Goal: Task Accomplishment & Management: Manage account settings

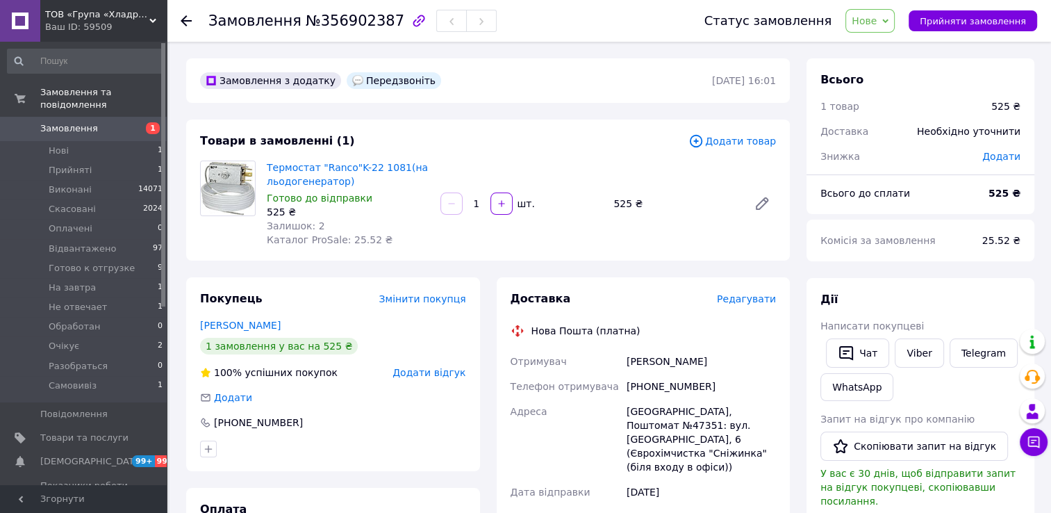
click at [877, 20] on span "Нове" at bounding box center [864, 20] width 25 height 11
click at [887, 85] on li "Скасовано" at bounding box center [896, 90] width 100 height 21
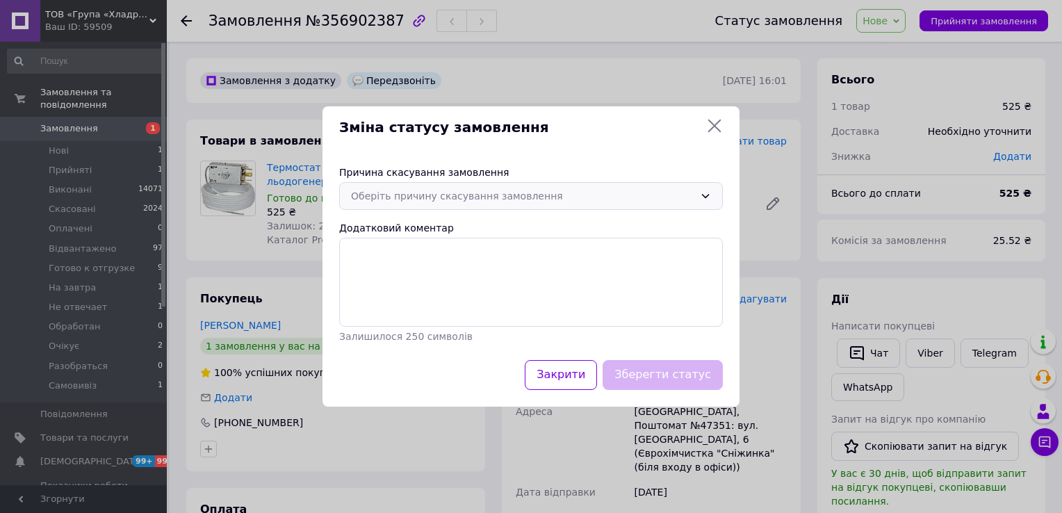
click at [489, 198] on div "Оберіть причину скасування замовлення" at bounding box center [522, 195] width 343 height 15
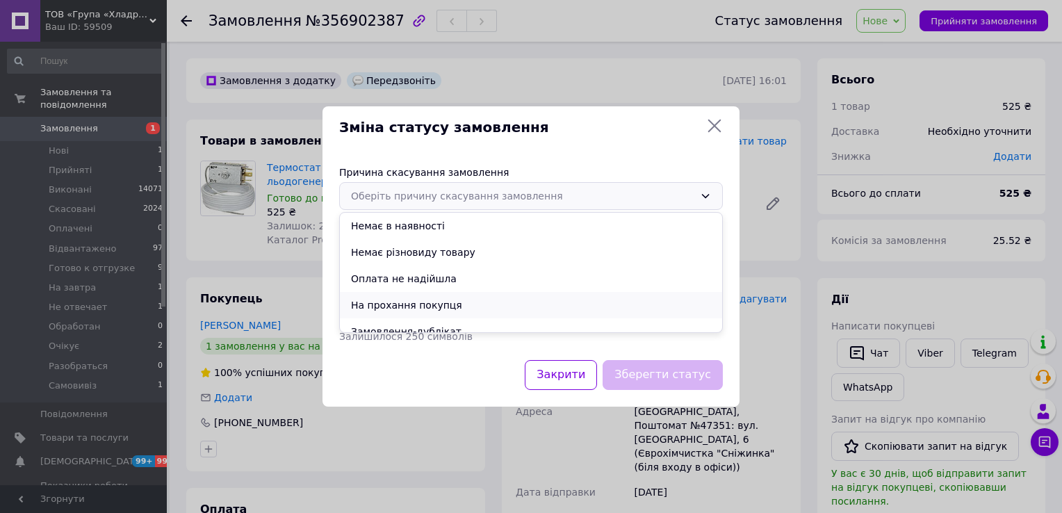
click at [432, 300] on li "На прохання покупця" at bounding box center [531, 305] width 382 height 26
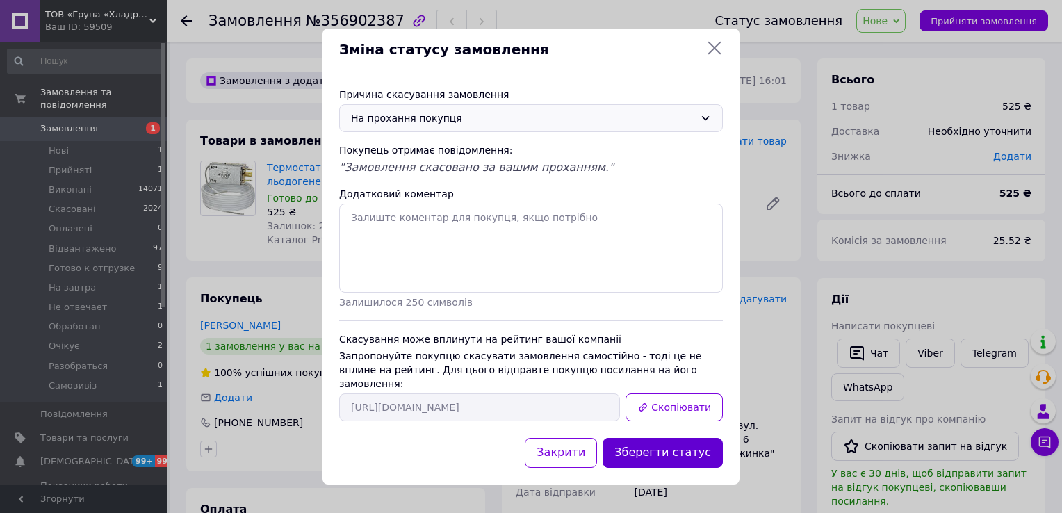
click at [693, 448] on button "Зберегти статус" at bounding box center [663, 453] width 120 height 30
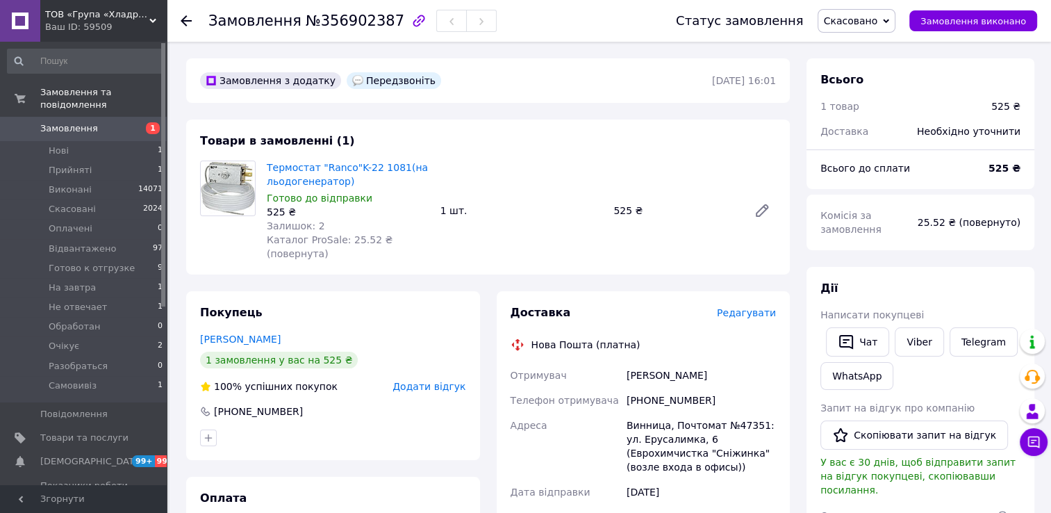
click at [182, 18] on icon at bounding box center [186, 20] width 11 height 11
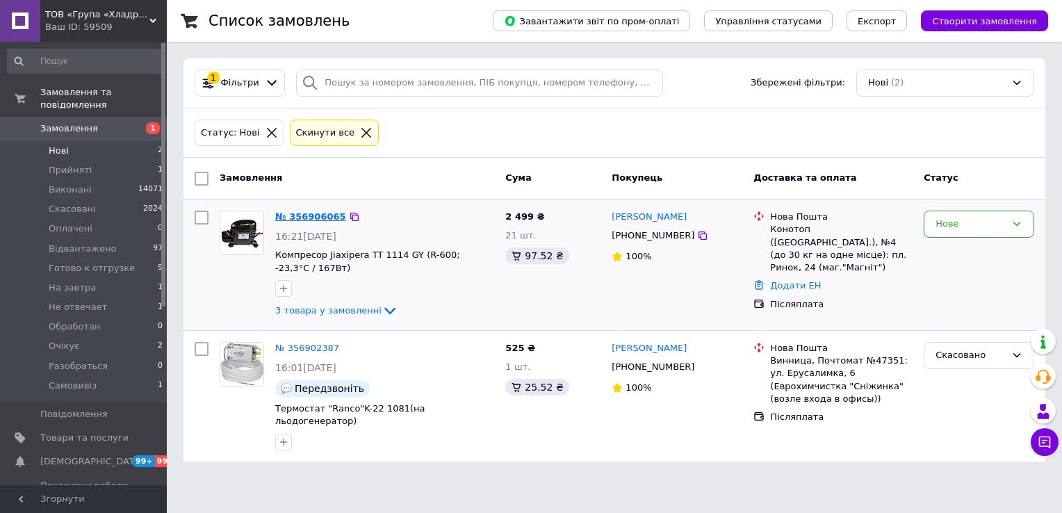
click at [313, 219] on link "№ 356906065" at bounding box center [310, 216] width 71 height 10
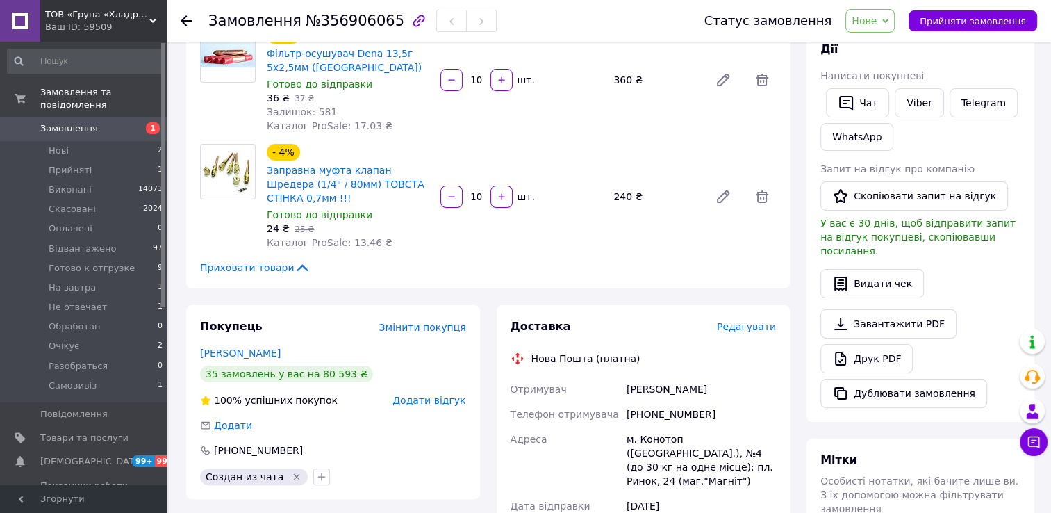
scroll to position [69, 0]
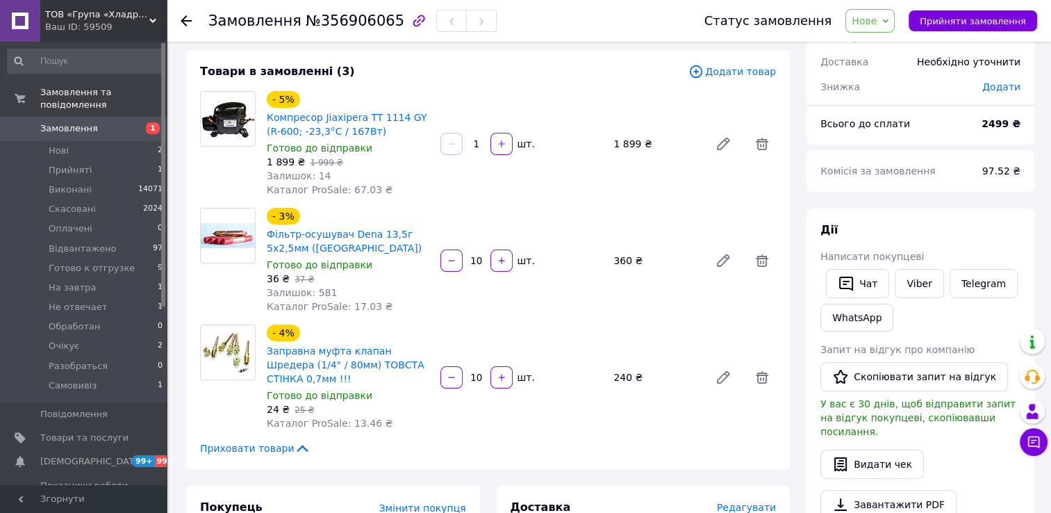
click at [183, 22] on use at bounding box center [186, 20] width 11 height 11
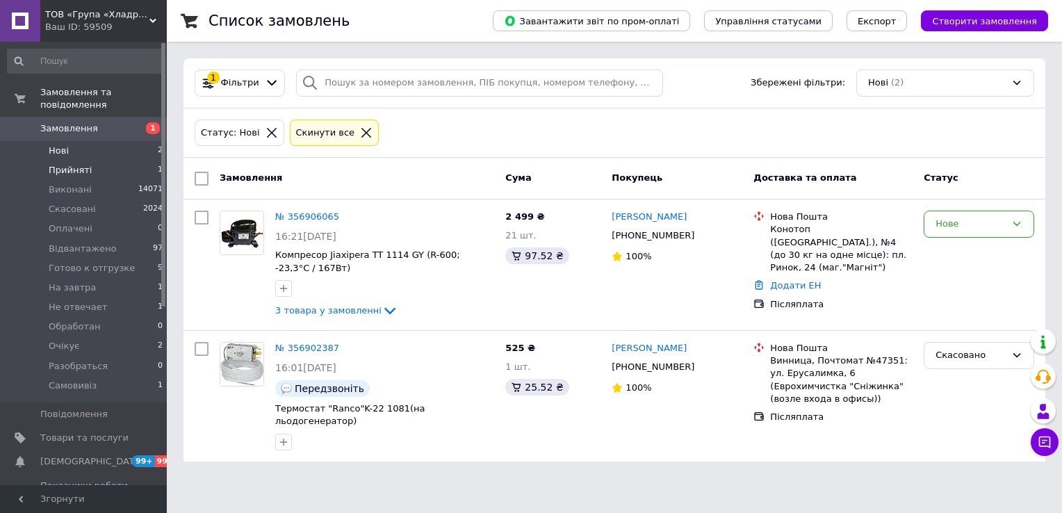
click at [78, 164] on span "Прийняті" at bounding box center [70, 170] width 43 height 13
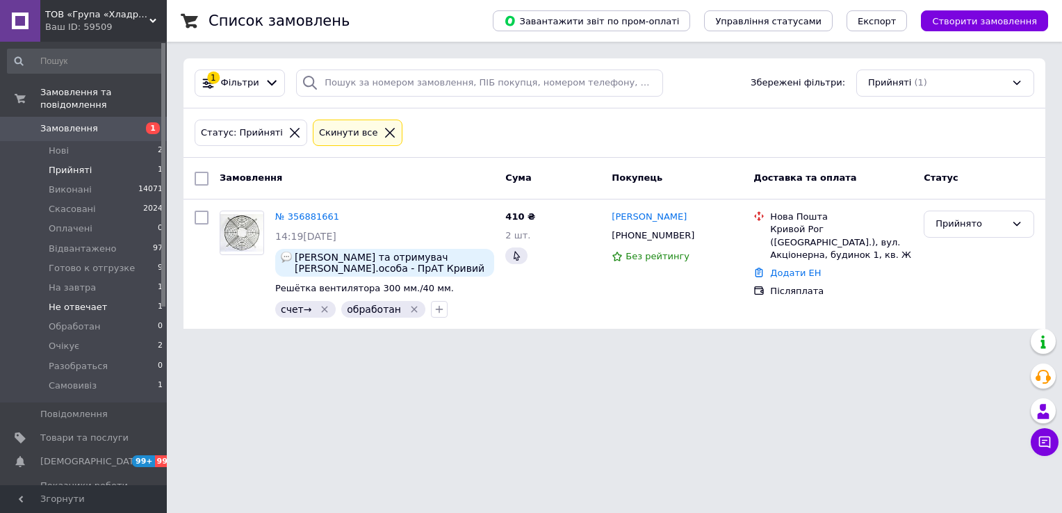
click at [102, 297] on li "Не отвечает 1" at bounding box center [85, 306] width 171 height 19
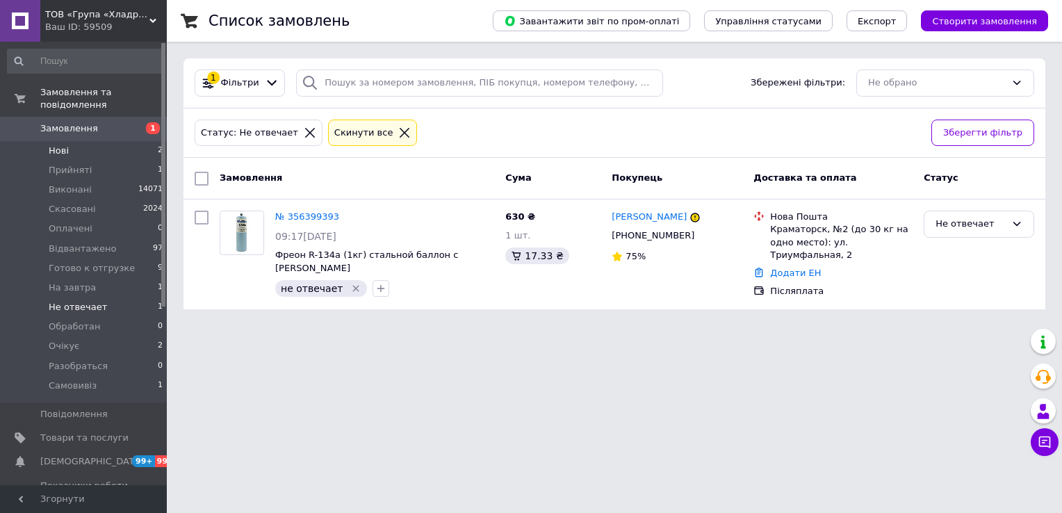
click at [127, 141] on li "Нові 2" at bounding box center [85, 150] width 171 height 19
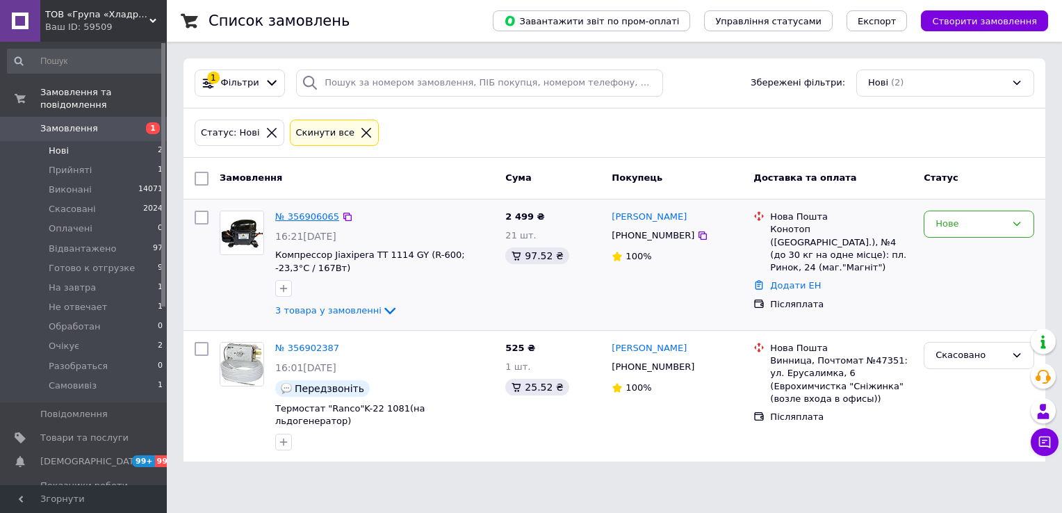
click at [303, 213] on link "№ 356906065" at bounding box center [307, 216] width 64 height 10
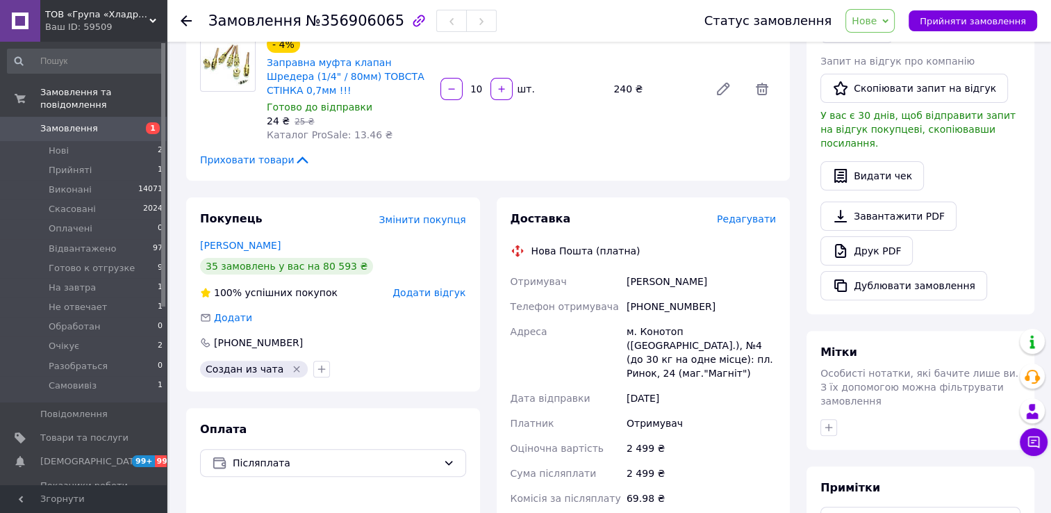
scroll to position [417, 0]
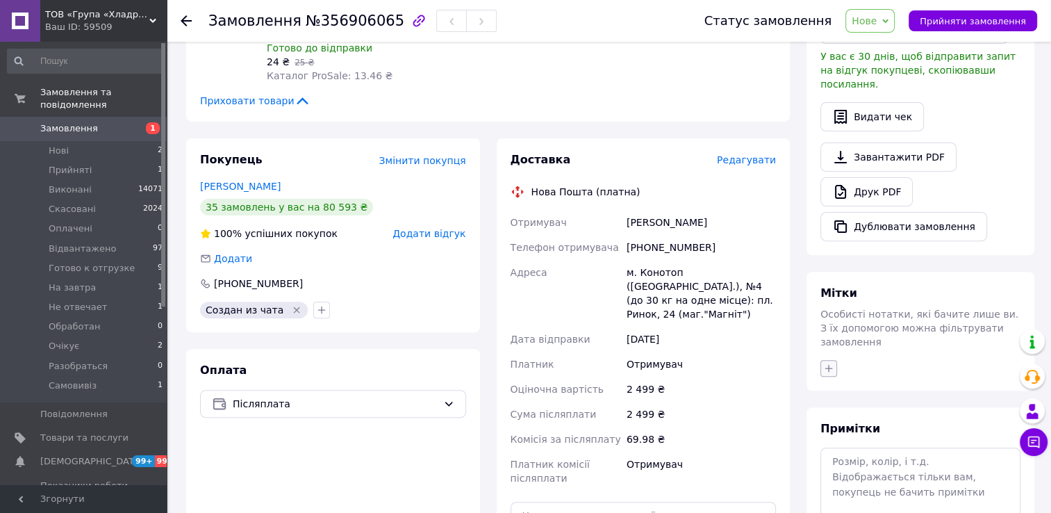
click at [825, 363] on icon "button" at bounding box center [828, 368] width 11 height 11
click at [834, 469] on input "в заказе" at bounding box center [832, 473] width 9 height 9
checkbox input "true"
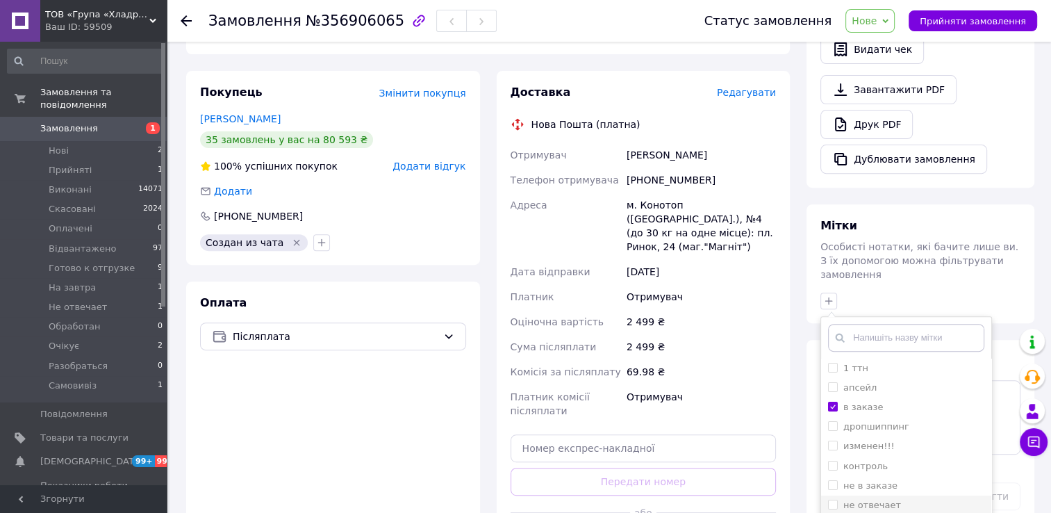
scroll to position [556, 0]
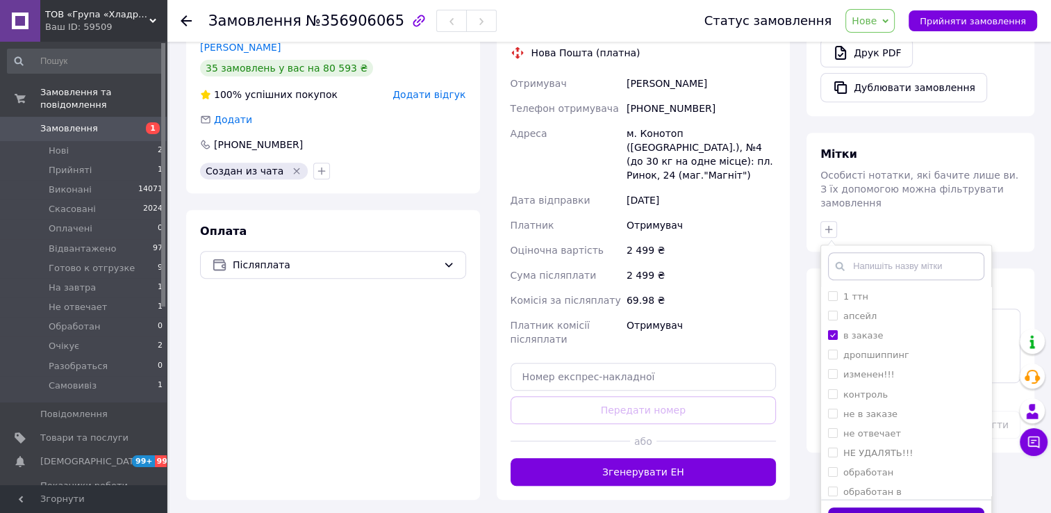
click at [856, 507] on button "Додати мітку" at bounding box center [906, 520] width 156 height 27
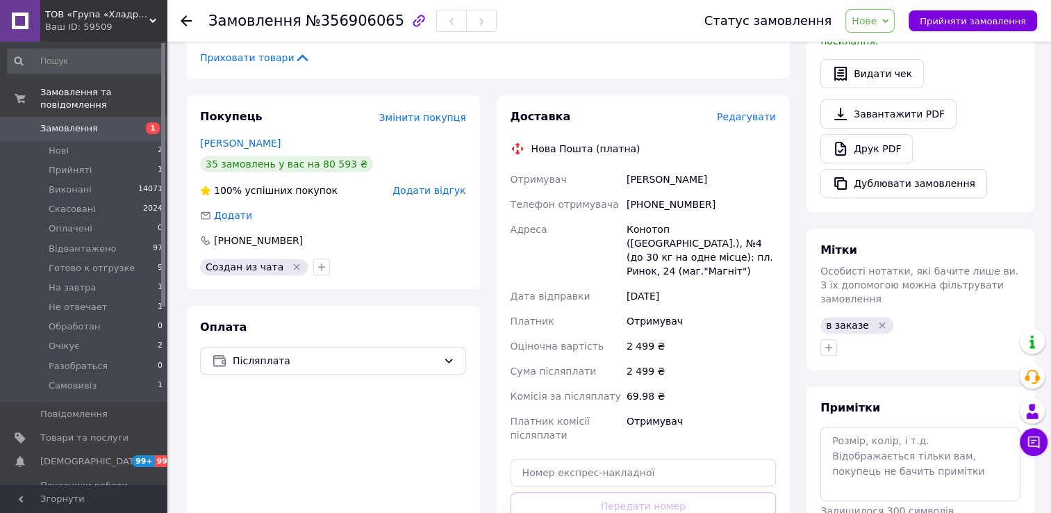
scroll to position [278, 0]
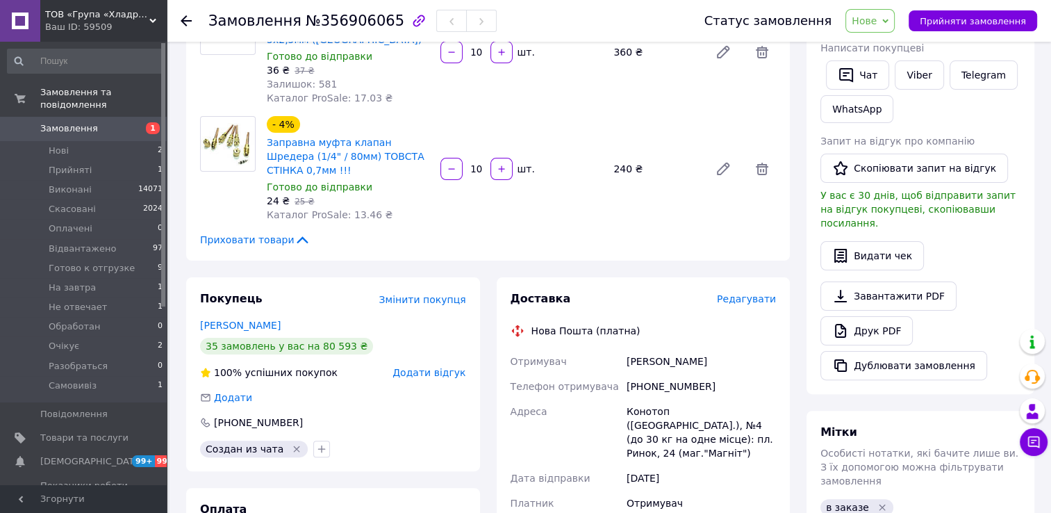
click at [877, 19] on span "Нове" at bounding box center [864, 20] width 25 height 11
click at [889, 140] on li "Обработан" at bounding box center [896, 146] width 100 height 21
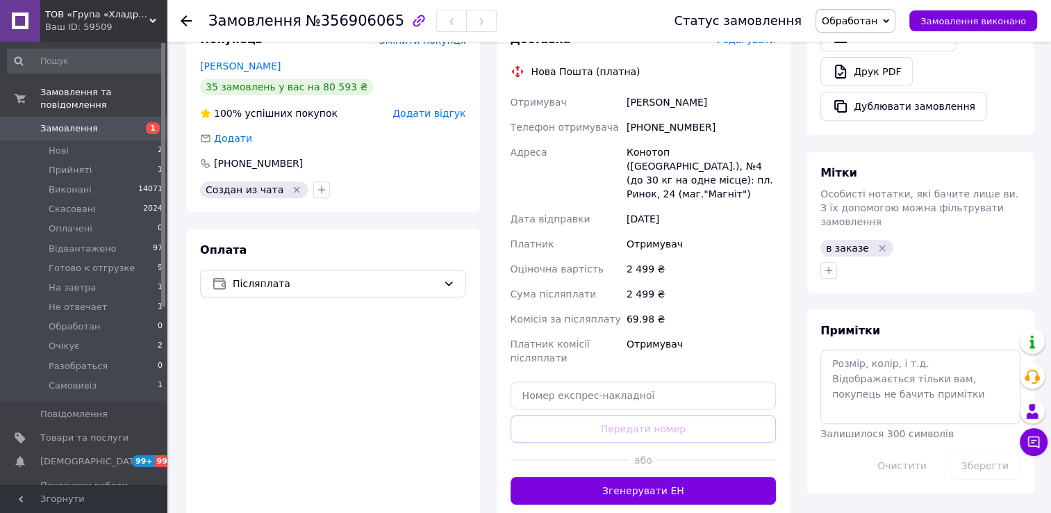
scroll to position [556, 0]
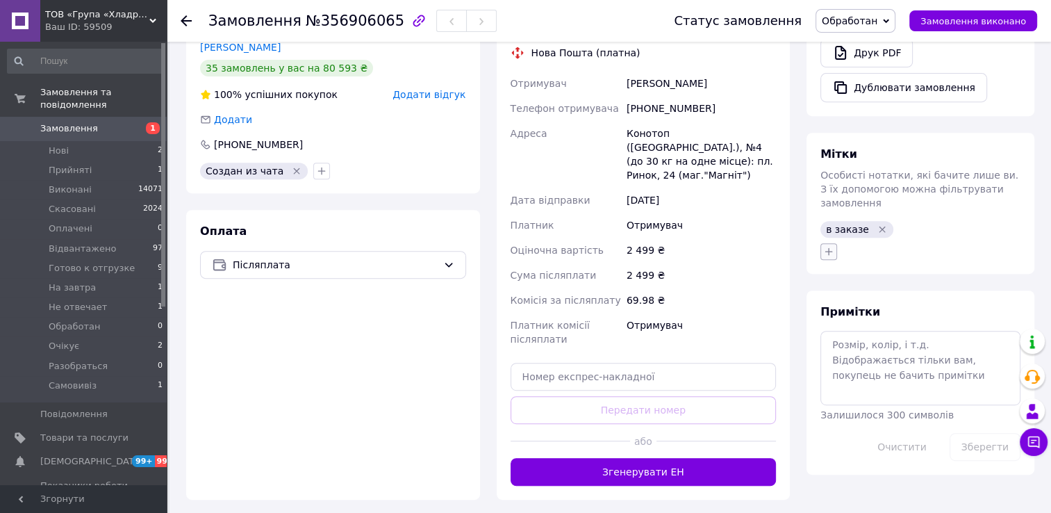
click at [831, 247] on icon "button" at bounding box center [830, 251] width 8 height 8
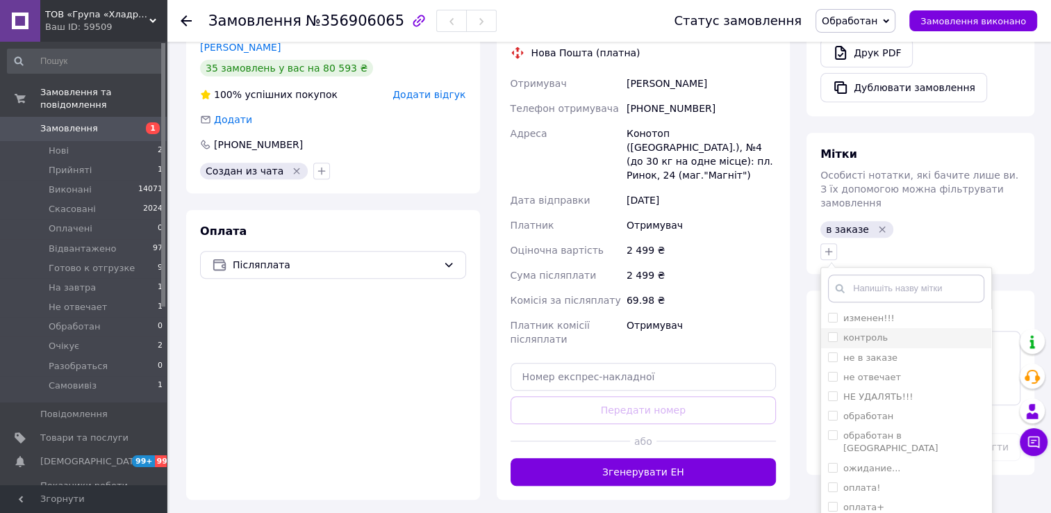
scroll to position [139, 0]
checkbox input "true"
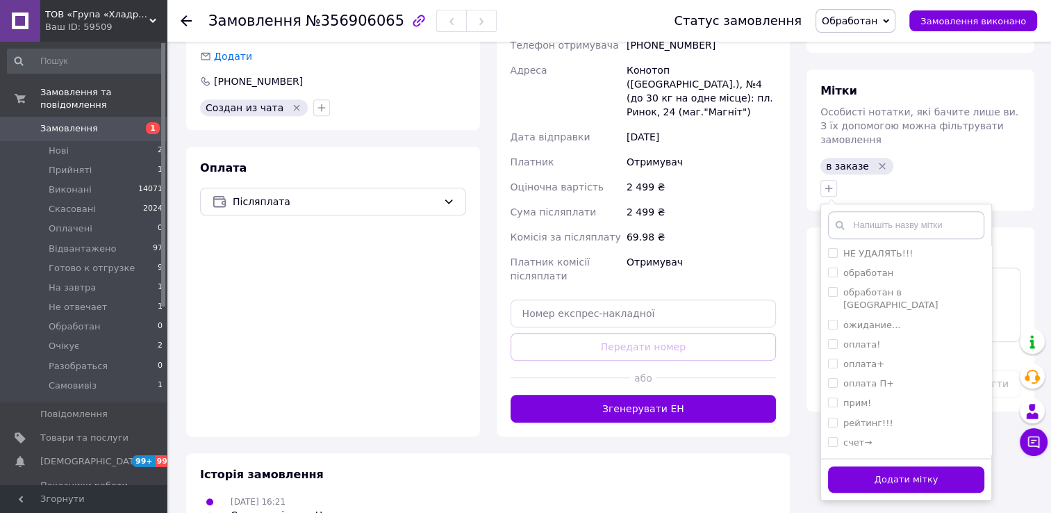
scroll to position [695, 0]
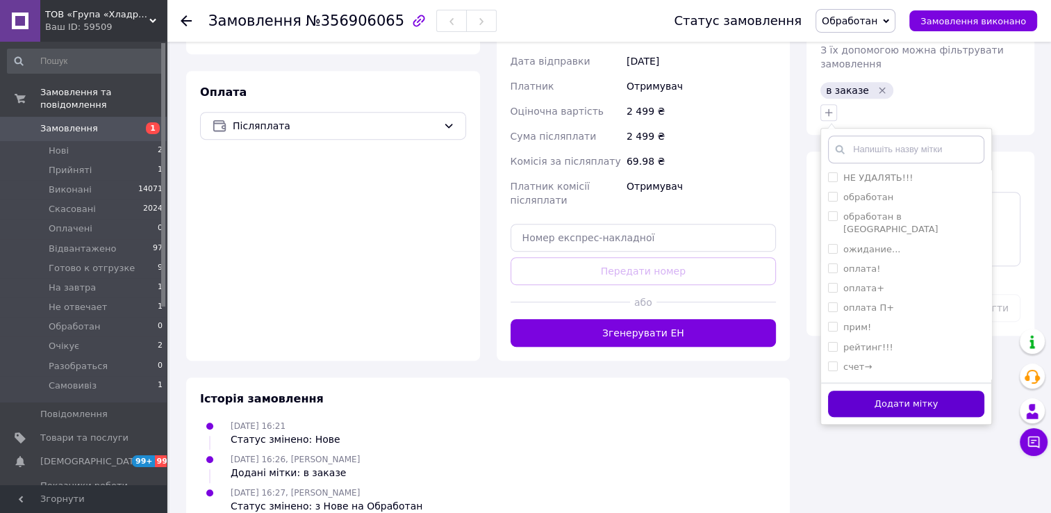
click at [873, 391] on button "Додати мітку" at bounding box center [906, 404] width 156 height 27
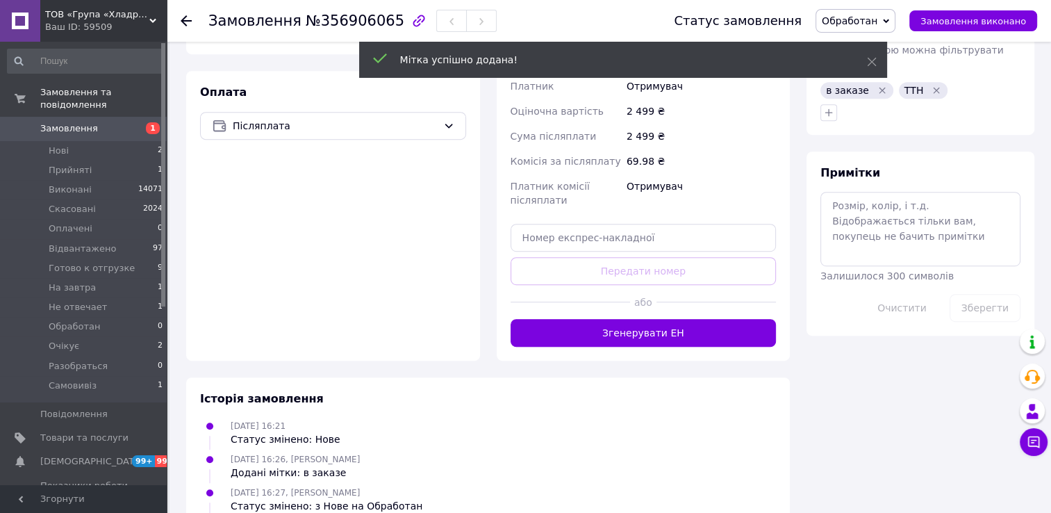
click at [183, 17] on icon at bounding box center [186, 20] width 11 height 11
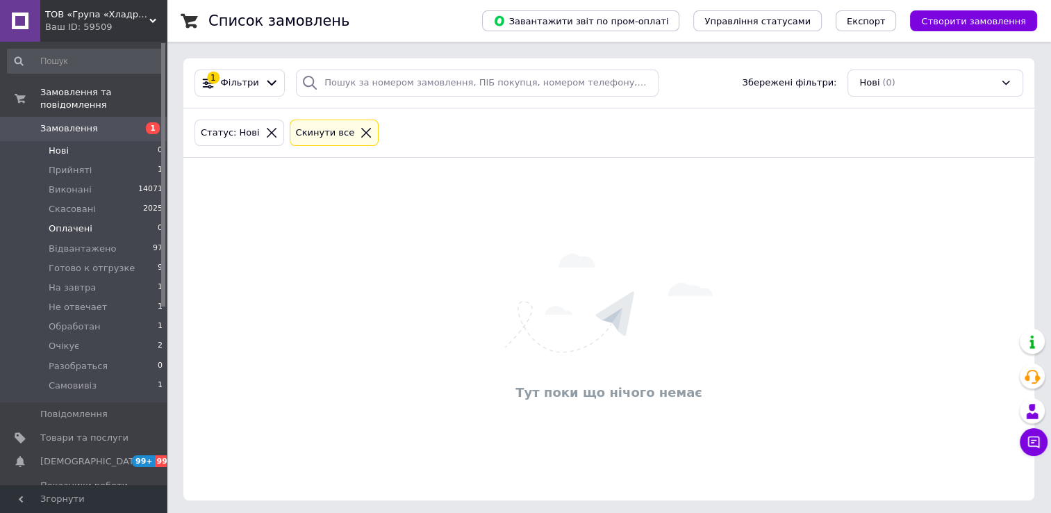
click at [76, 222] on span "Оплачені" at bounding box center [71, 228] width 44 height 13
click at [83, 141] on li "Нові 0" at bounding box center [85, 150] width 171 height 19
click at [80, 164] on span "Прийняті" at bounding box center [70, 170] width 43 height 13
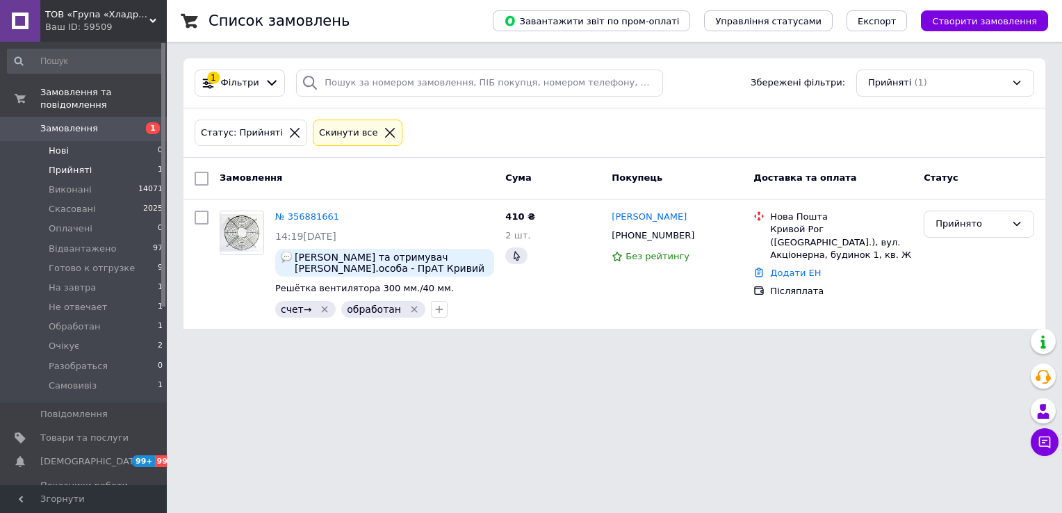
click at [78, 141] on li "Нові 0" at bounding box center [85, 150] width 171 height 19
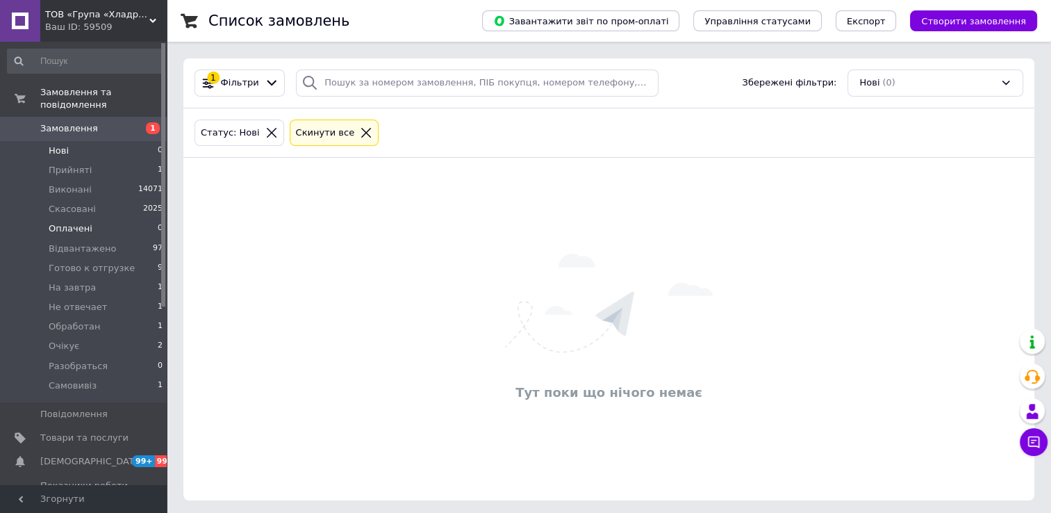
click at [92, 219] on li "Оплачені 0" at bounding box center [85, 228] width 171 height 19
click at [76, 141] on li "Нові 0" at bounding box center [85, 150] width 171 height 19
click at [79, 164] on span "Прийняті" at bounding box center [70, 170] width 43 height 13
